Goal: Information Seeking & Learning: Learn about a topic

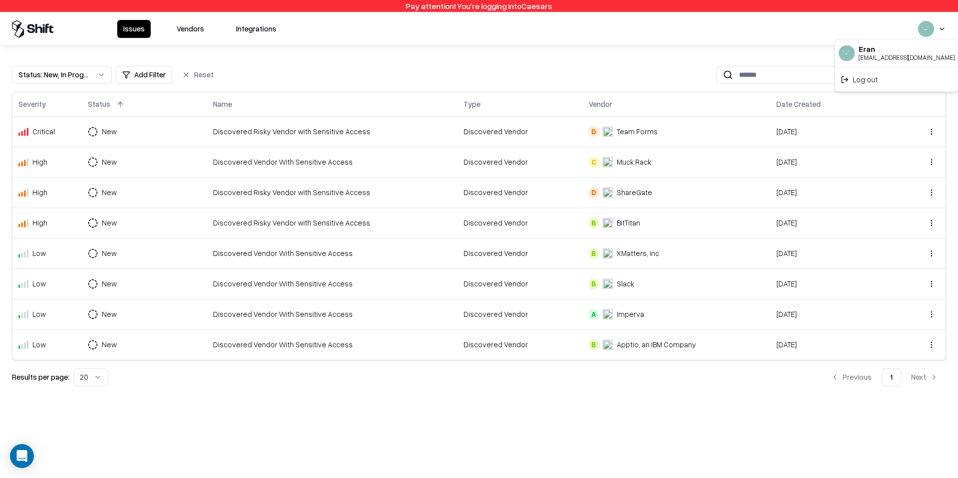
click at [941, 31] on html "Pay attention! You're logging into Caesars Issues Vendors Integrations Status :…" at bounding box center [479, 239] width 958 height 478
click at [883, 78] on div "Log out" at bounding box center [897, 79] width 120 height 20
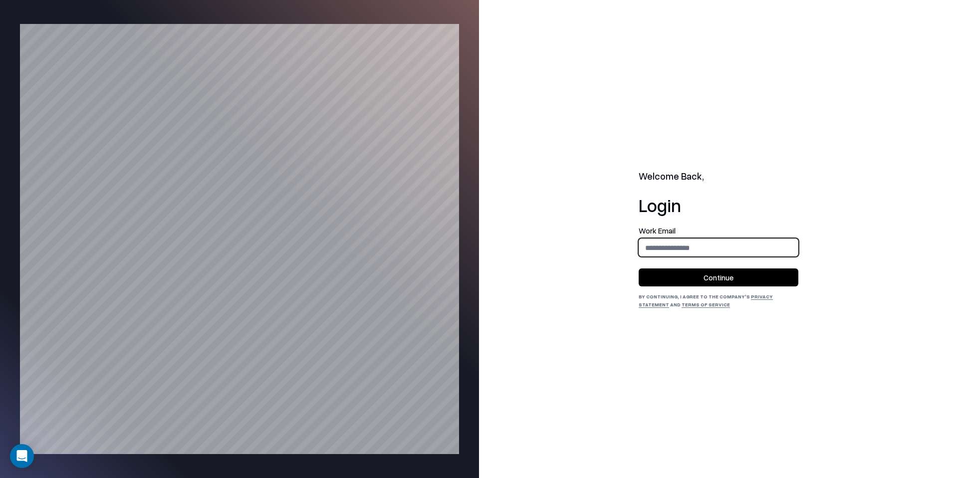
click at [694, 254] on input "email" at bounding box center [718, 248] width 159 height 18
type input "**********"
click at [714, 273] on button "Continue" at bounding box center [719, 277] width 160 height 18
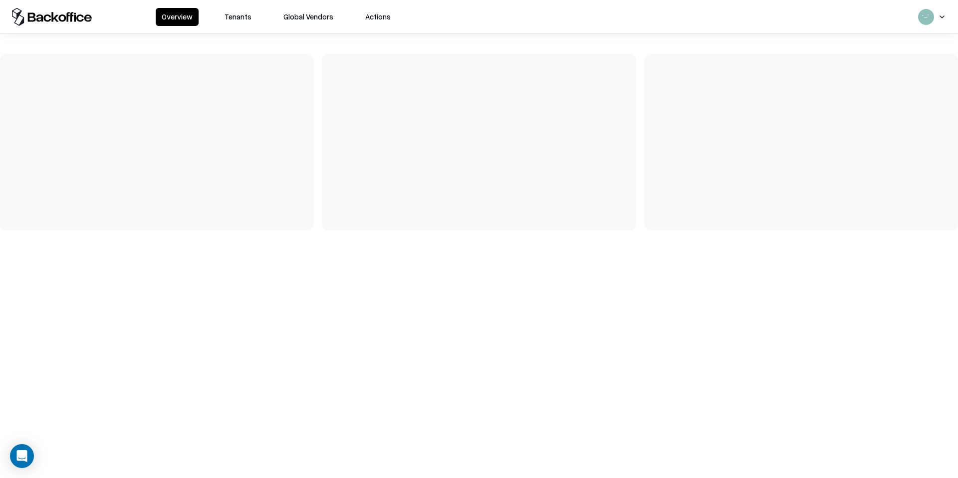
click at [234, 11] on button "Tenants" at bounding box center [238, 17] width 39 height 18
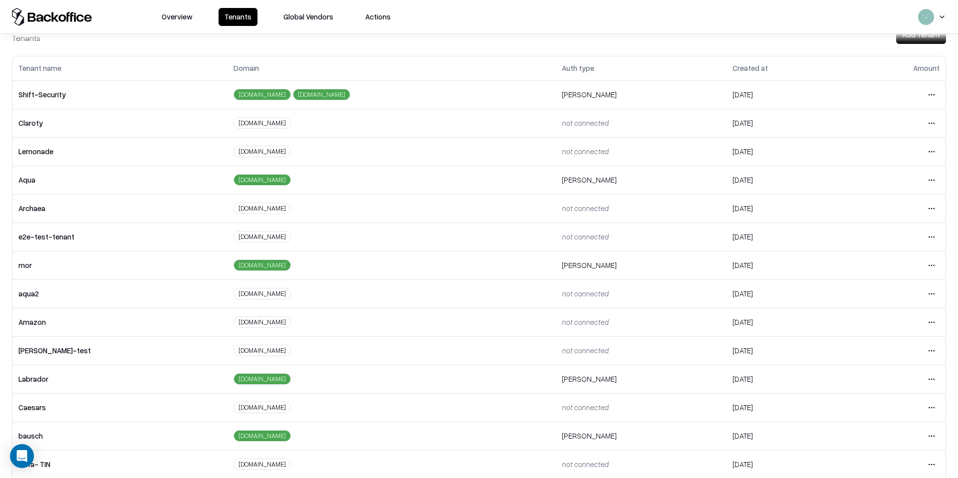
scroll to position [30, 0]
click at [929, 407] on html "Overview Tenants Global Vendors Actions Tenants Add Tenant Tenant name Domain A…" at bounding box center [479, 239] width 958 height 478
click at [886, 367] on div "Login to tenant" at bounding box center [890, 365] width 108 height 20
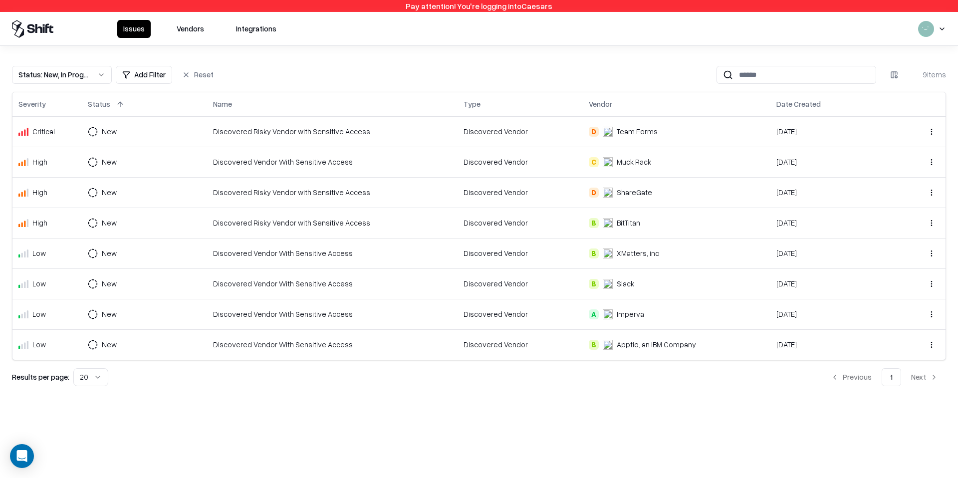
click at [368, 166] on div "Discovered Vendor With Sensitive Access" at bounding box center [332, 162] width 239 height 10
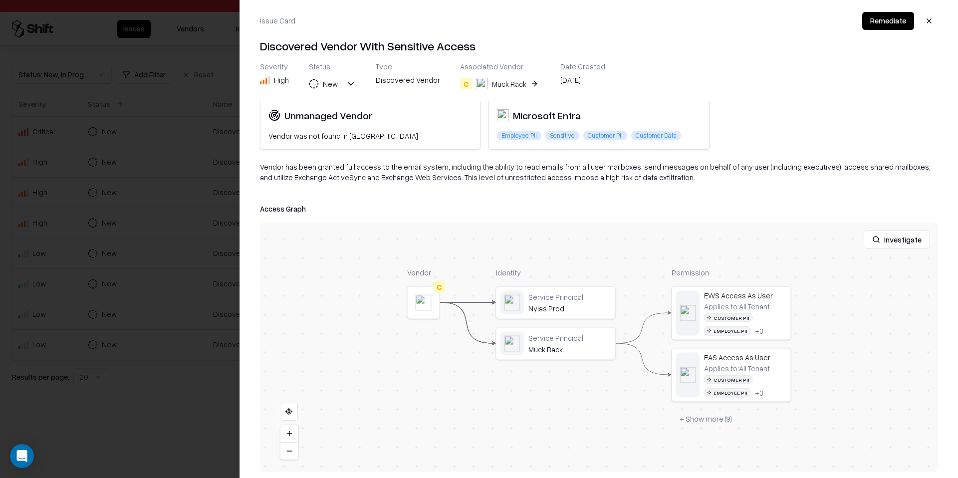
scroll to position [56, 0]
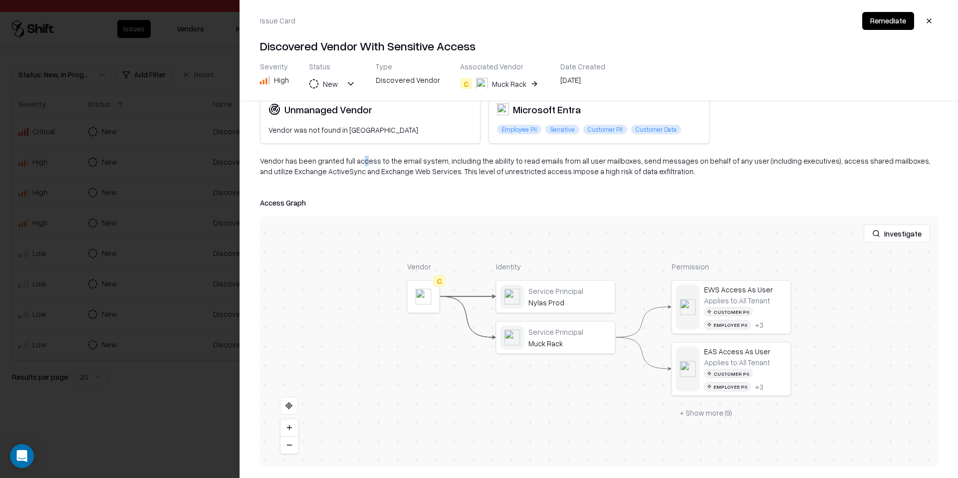
drag, startPoint x: 356, startPoint y: 157, endPoint x: 363, endPoint y: 160, distance: 7.9
click at [363, 160] on div "Vendor has been granted full access to the email system, including the ability …" at bounding box center [599, 170] width 678 height 29
click at [321, 155] on div "Highlights Vendor Discovery Unmanaged Vendor Vendor was not found in TPRM Sensi…" at bounding box center [599, 289] width 718 height 377
click at [323, 161] on div "Vendor has been granted full access to the email system, including the ability …" at bounding box center [599, 170] width 678 height 29
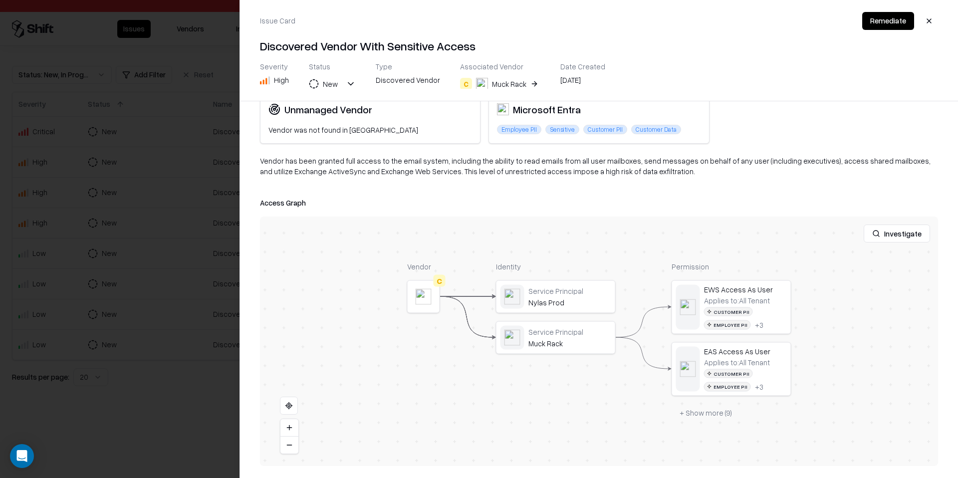
click at [498, 165] on div "Vendor has been granted full access to the email system, including the ability …" at bounding box center [599, 170] width 678 height 29
click at [502, 164] on div "Vendor has been granted full access to the email system, including the ability …" at bounding box center [599, 170] width 678 height 29
drag, startPoint x: 457, startPoint y: 161, endPoint x: 601, endPoint y: 162, distance: 144.2
click at [601, 163] on div "Vendor has been granted full access to the email system, including the ability …" at bounding box center [599, 170] width 678 height 29
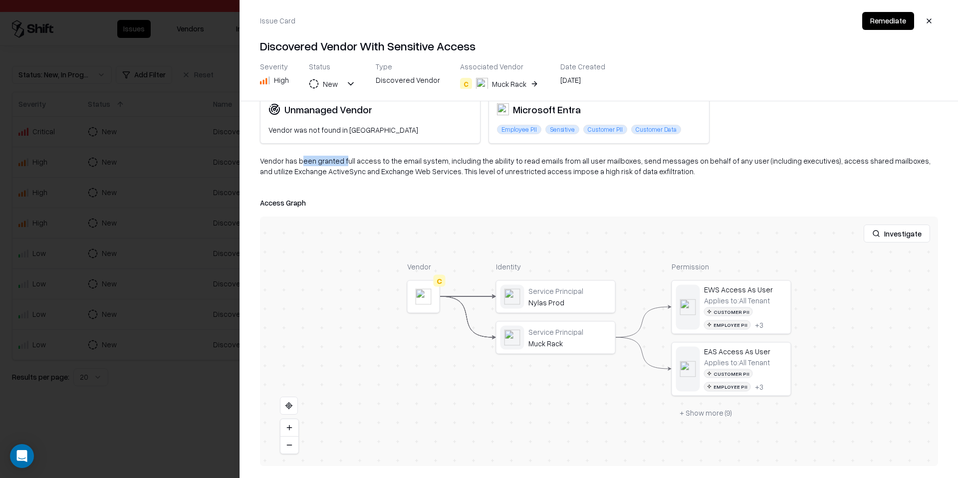
drag, startPoint x: 299, startPoint y: 162, endPoint x: 342, endPoint y: 162, distance: 43.4
click at [342, 162] on div "Vendor has been granted full access to the email system, including the ability …" at bounding box center [599, 170] width 678 height 29
click at [333, 159] on div "Vendor has been granted full access to the email system, including the ability …" at bounding box center [599, 170] width 678 height 29
click at [713, 416] on button "+ Show more ( 9 )" at bounding box center [705, 413] width 68 height 18
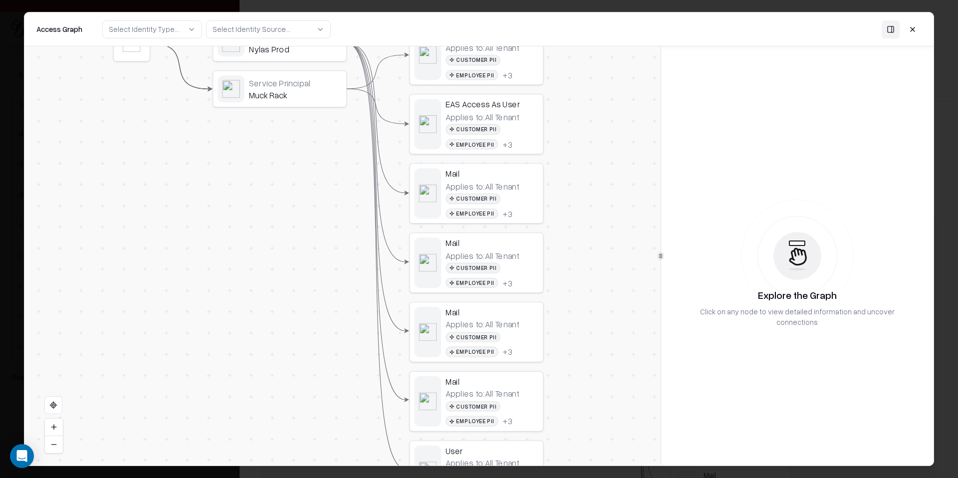
click at [499, 254] on div "Applies to: All Tenant" at bounding box center [483, 255] width 74 height 10
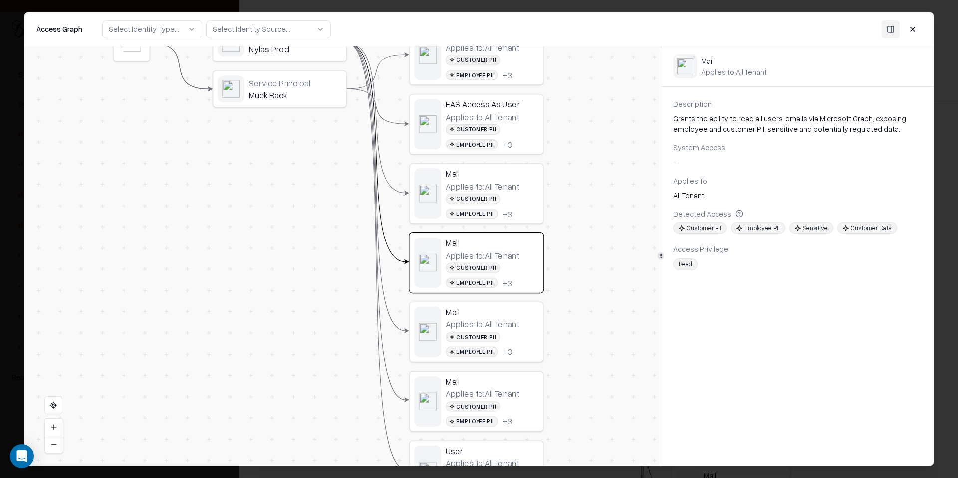
click at [908, 31] on button at bounding box center [913, 29] width 18 height 18
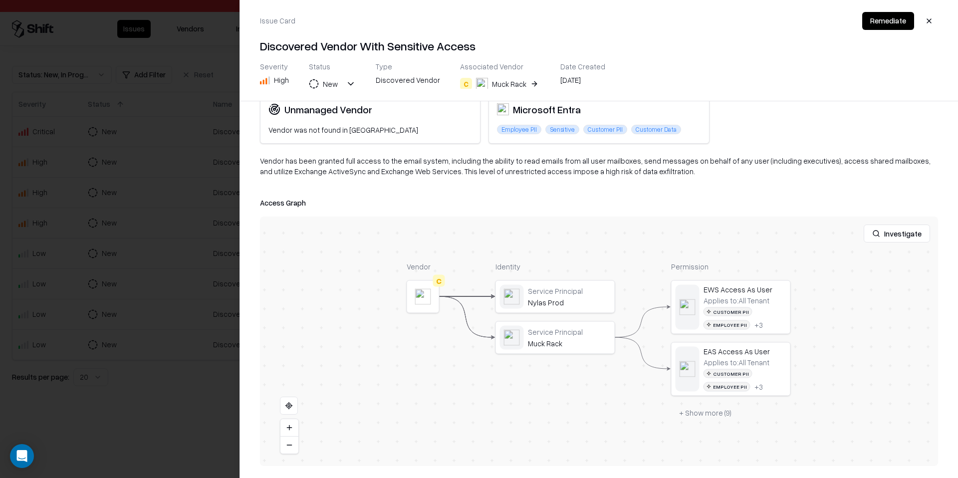
click at [111, 258] on div at bounding box center [479, 239] width 958 height 478
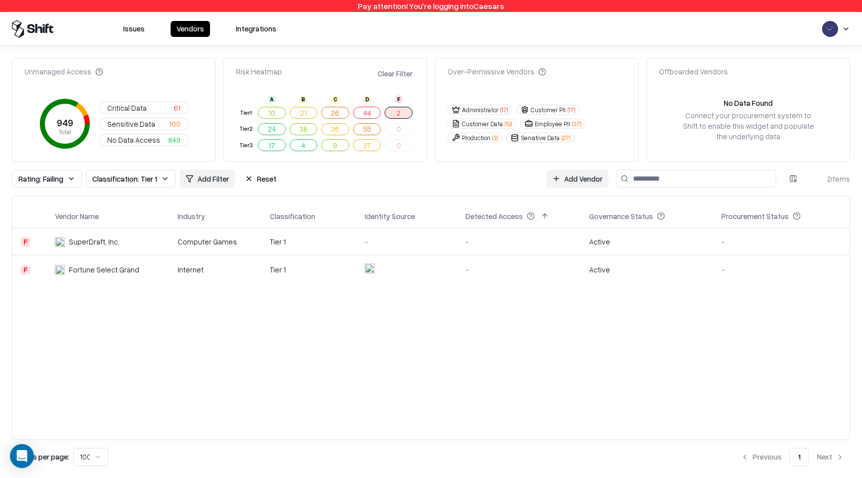
click at [125, 38] on div "Issues Vendors Integrations" at bounding box center [431, 29] width 862 height 34
click at [133, 35] on button "Issues" at bounding box center [133, 29] width 33 height 16
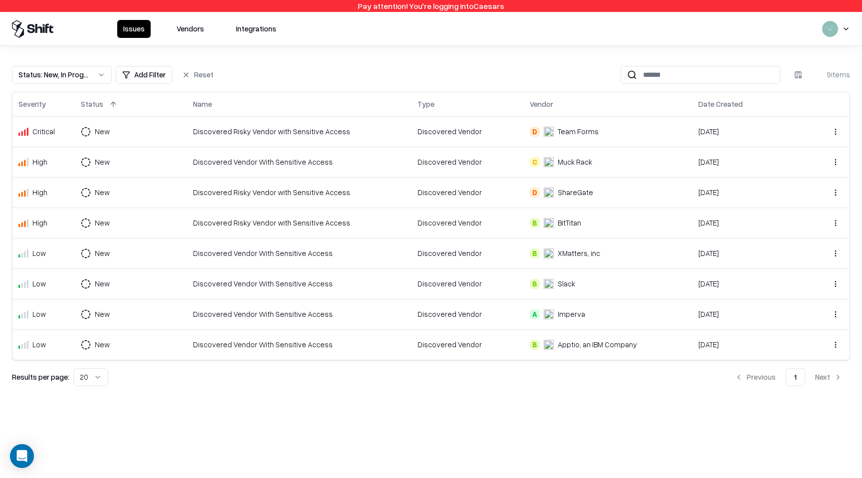
click at [299, 134] on div "Discovered Risky Vendor with Sensitive Access" at bounding box center [299, 131] width 213 height 10
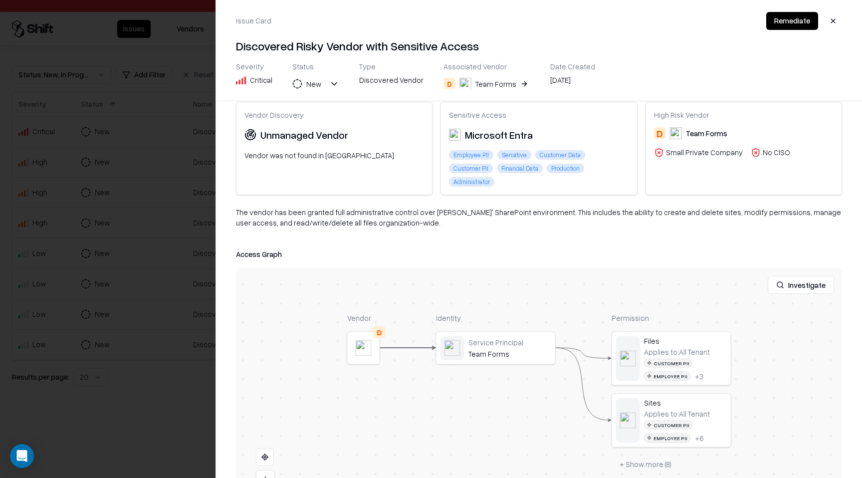
scroll to position [82, 0]
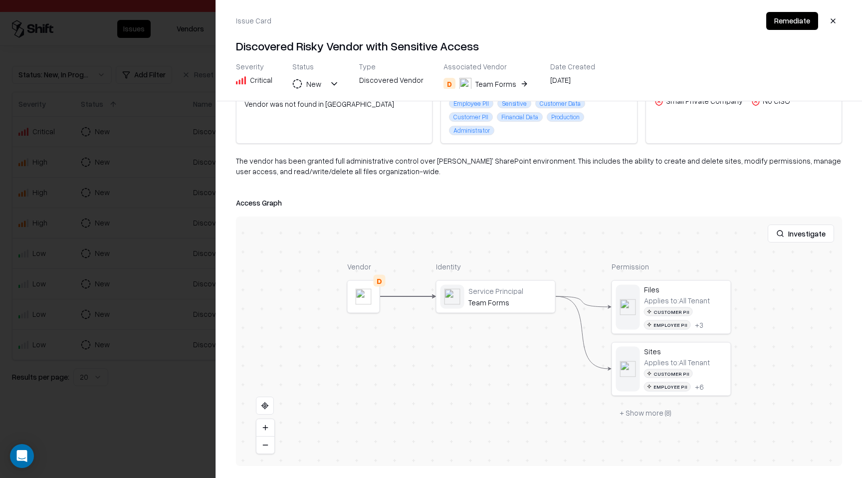
click at [830, 27] on button "button" at bounding box center [833, 21] width 18 height 18
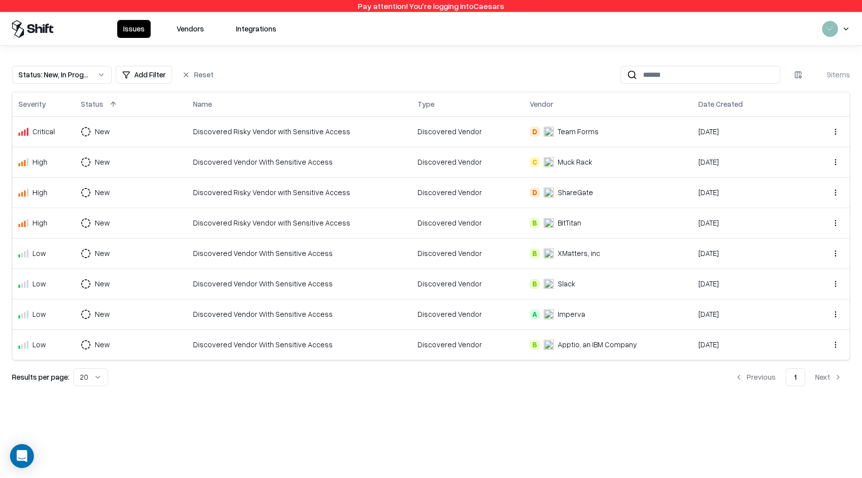
click at [426, 171] on td "Discovered Vendor" at bounding box center [468, 162] width 112 height 30
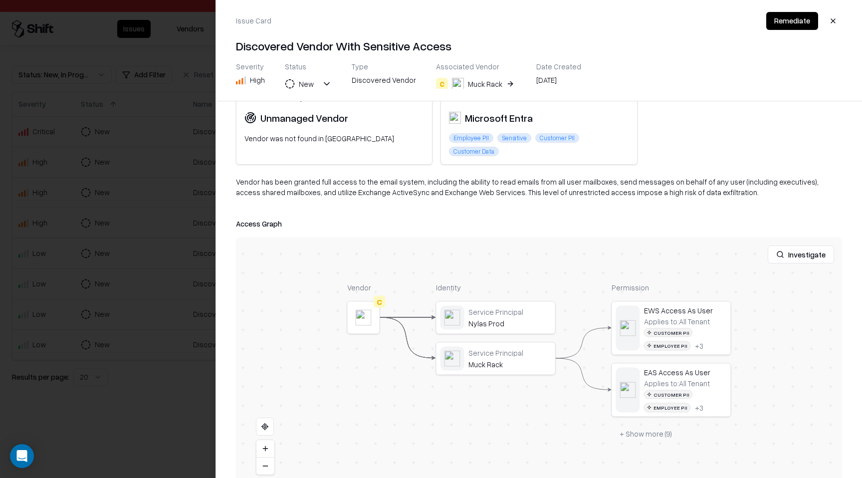
scroll to position [38, 0]
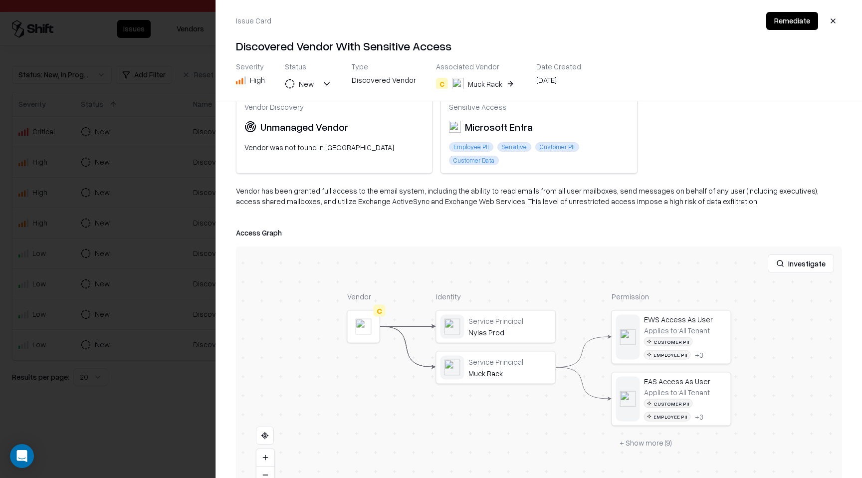
click at [645, 436] on button "+ Show more ( 9 )" at bounding box center [646, 443] width 68 height 18
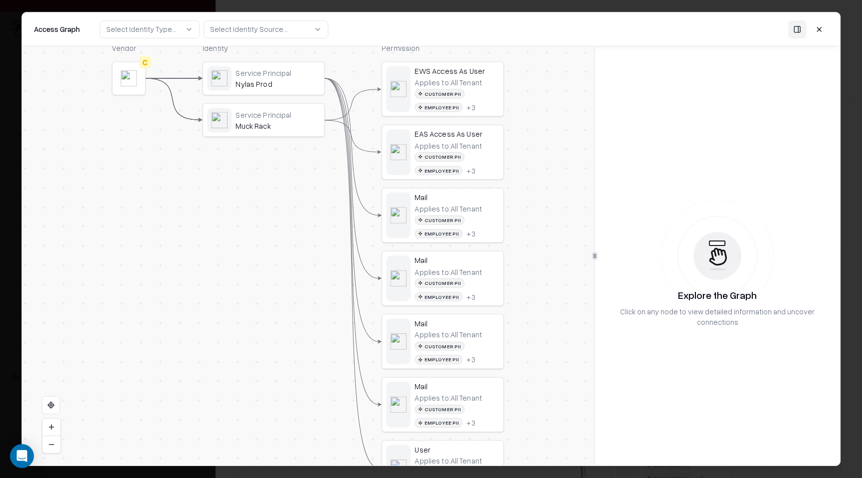
click at [819, 22] on button at bounding box center [819, 29] width 18 height 18
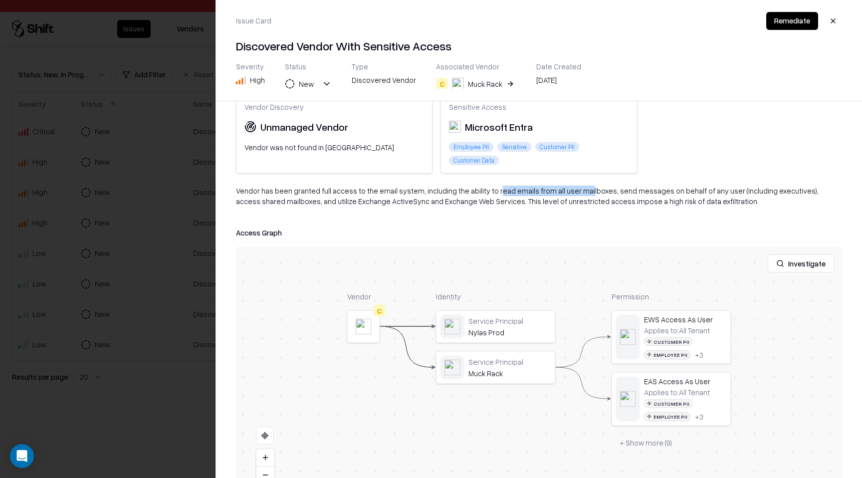
drag, startPoint x: 484, startPoint y: 191, endPoint x: 568, endPoint y: 192, distance: 84.8
click at [568, 192] on div "Vendor has been granted full access to the email system, including the ability …" at bounding box center [539, 200] width 606 height 29
click at [335, 191] on div "Vendor has been granted full access to the email system, including the ability …" at bounding box center [539, 200] width 606 height 29
drag, startPoint x: 287, startPoint y: 190, endPoint x: 310, endPoint y: 195, distance: 24.1
click at [310, 195] on div "Vendor has been granted full access to the email system, including the ability …" at bounding box center [539, 200] width 606 height 29
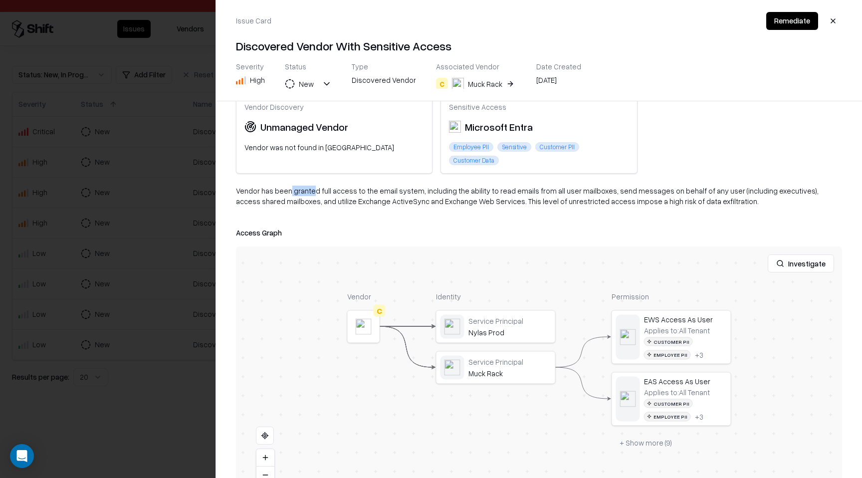
click at [288, 194] on div "Vendor has been granted full access to the email system, including the ability …" at bounding box center [539, 200] width 606 height 29
click at [298, 193] on div "Vendor has been granted full access to the email system, including the ability …" at bounding box center [539, 200] width 606 height 29
click at [173, 206] on div at bounding box center [431, 239] width 862 height 478
